Goal: Information Seeking & Learning: Learn about a topic

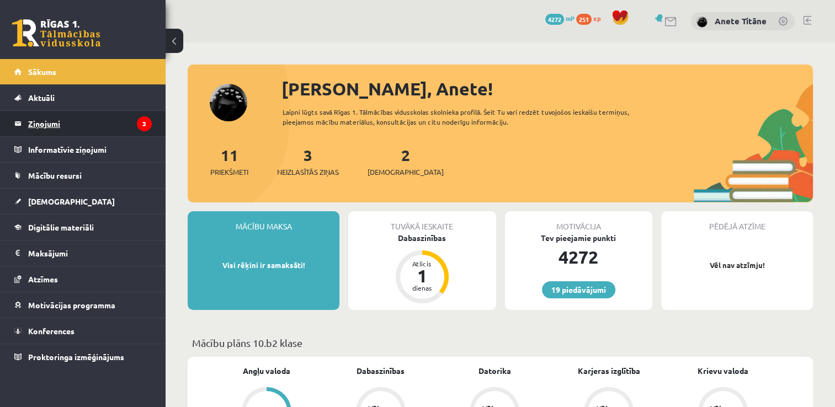
click at [113, 128] on legend "Ziņojumi 3" at bounding box center [90, 123] width 124 height 25
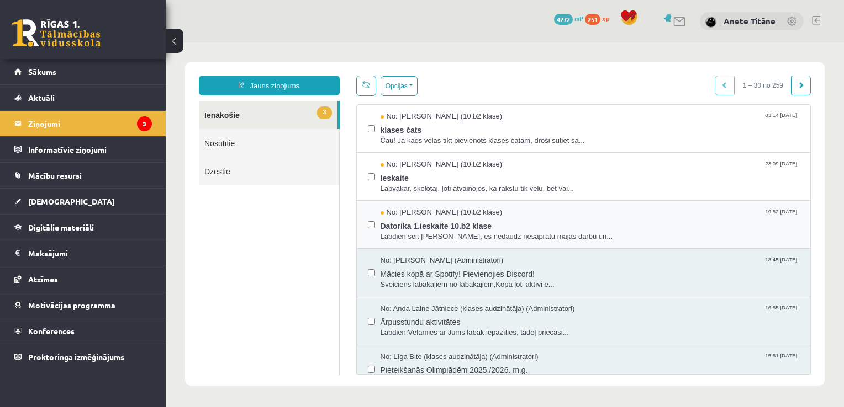
click at [418, 242] on div "No: [PERSON_NAME] (10.b2 klase) 19:52 [DATE] Datorika 1.ieskaite 10.b2 klase La…" at bounding box center [584, 225] width 454 height 48
click at [448, 224] on span "Datorika 1.ieskaite 10.b2 klase" at bounding box center [589, 225] width 419 height 14
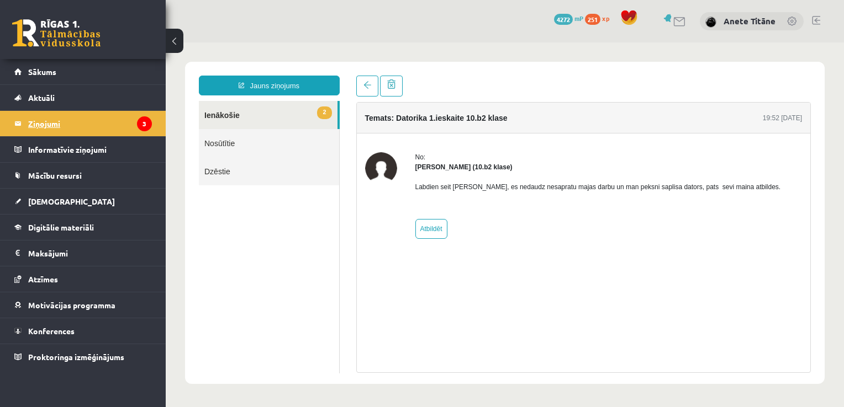
click at [96, 120] on legend "Ziņojumi 3" at bounding box center [90, 123] width 124 height 25
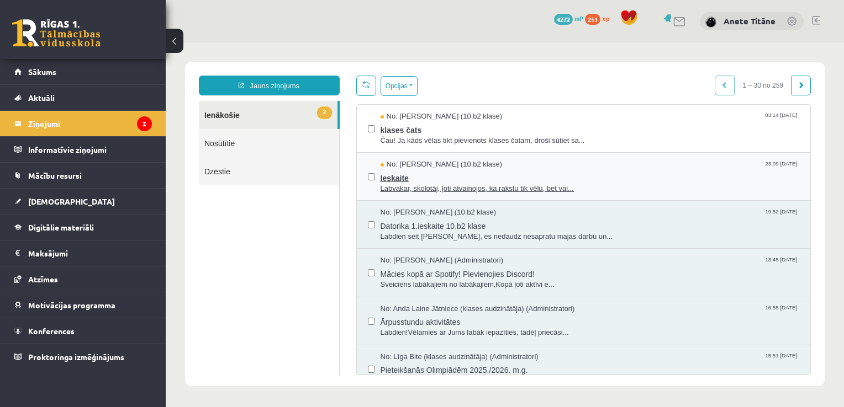
click at [430, 170] on span "Ieskaite" at bounding box center [589, 177] width 419 height 14
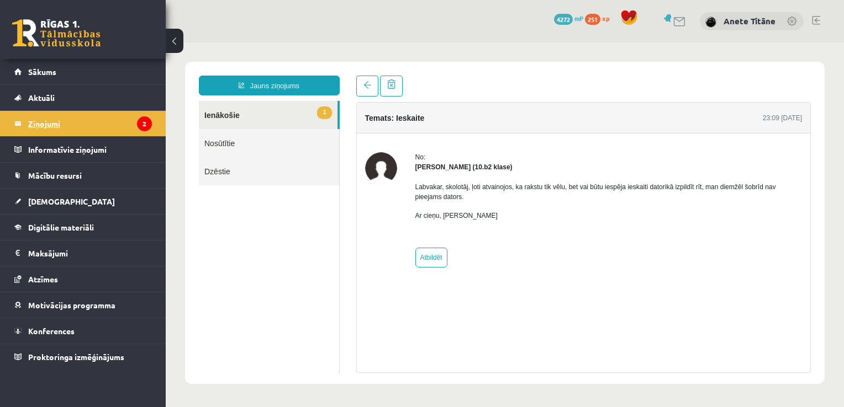
click at [101, 125] on legend "Ziņojumi 2" at bounding box center [90, 123] width 124 height 25
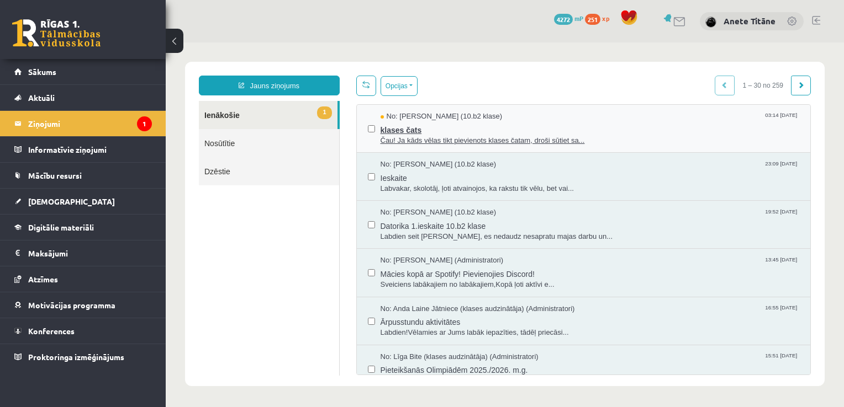
click at [425, 130] on span "klases čats" at bounding box center [589, 129] width 419 height 14
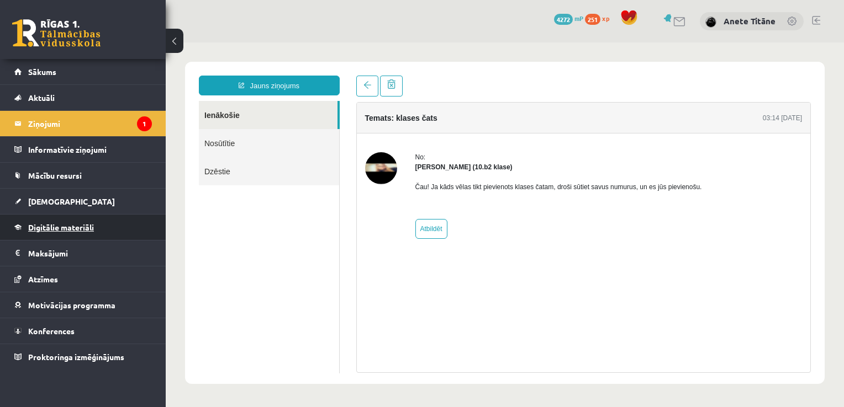
click at [75, 230] on span "Digitālie materiāli" at bounding box center [61, 227] width 66 height 10
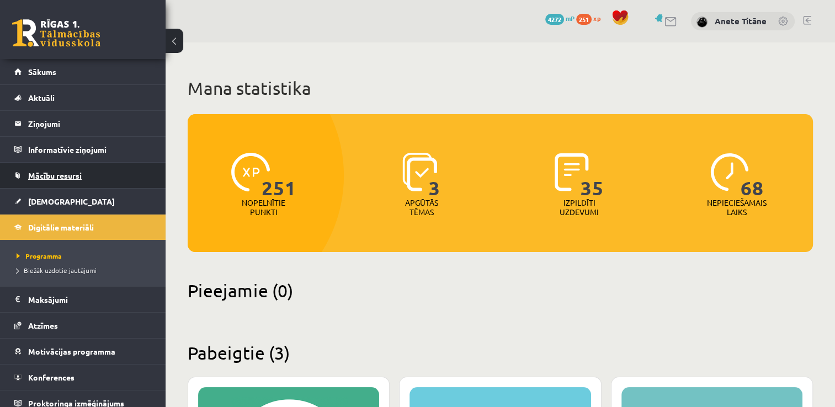
click at [71, 182] on link "Mācību resursi" at bounding box center [82, 175] width 137 height 25
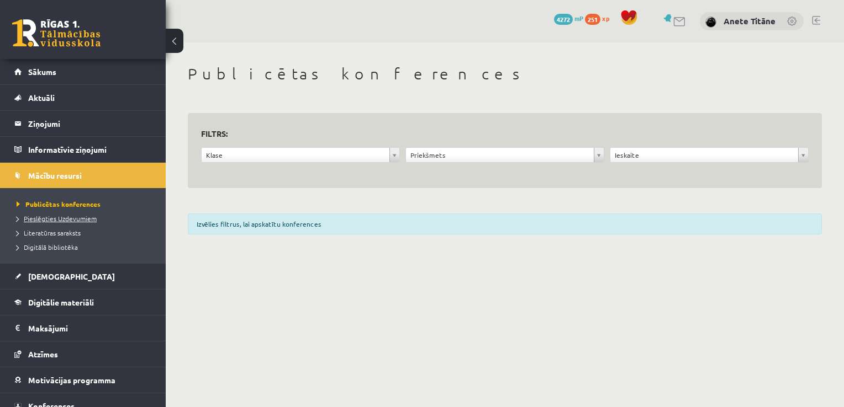
click at [75, 214] on span "Pieslēgties Uzdevumiem" at bounding box center [57, 218] width 80 height 9
